Goal: Transaction & Acquisition: Subscribe to service/newsletter

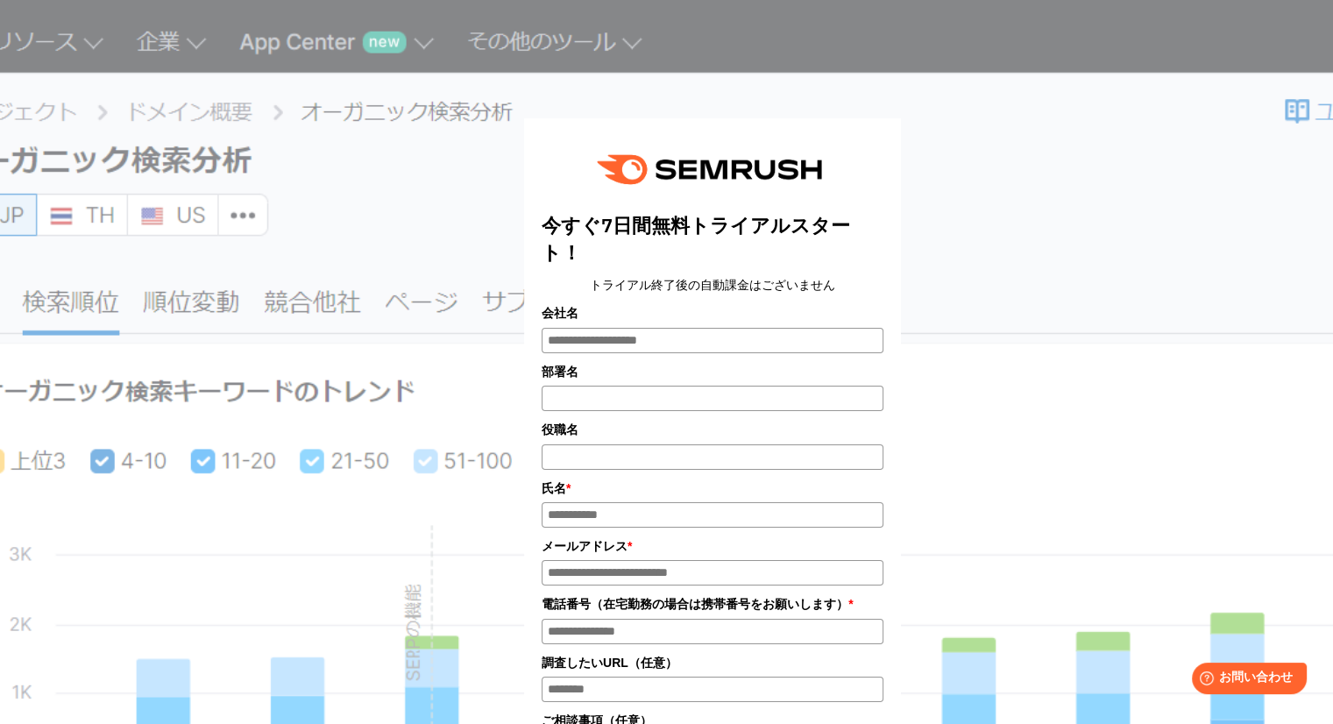
click at [424, 158] on div "今すぐ7日間無料トライアルスタート！ トライアル終了後の自動課金はございません 会社名 部署名 *" at bounding box center [712, 573] width 877 height 1103
click at [176, 309] on div "今すぐ7日間無料トライアルスタート！ トライアル終了後の自動課金はございません 会社名 部署名 * * * *" at bounding box center [712, 567] width 1075 height 1116
